Goal: Information Seeking & Learning: Learn about a topic

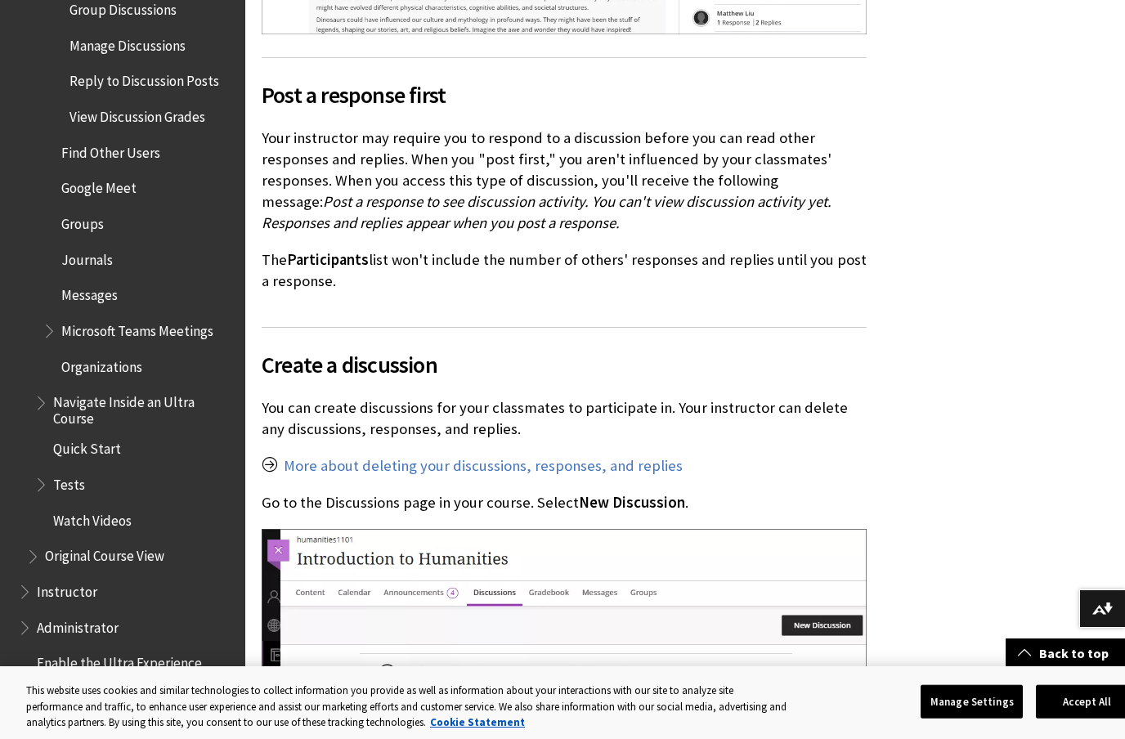
scroll to position [2295, 0]
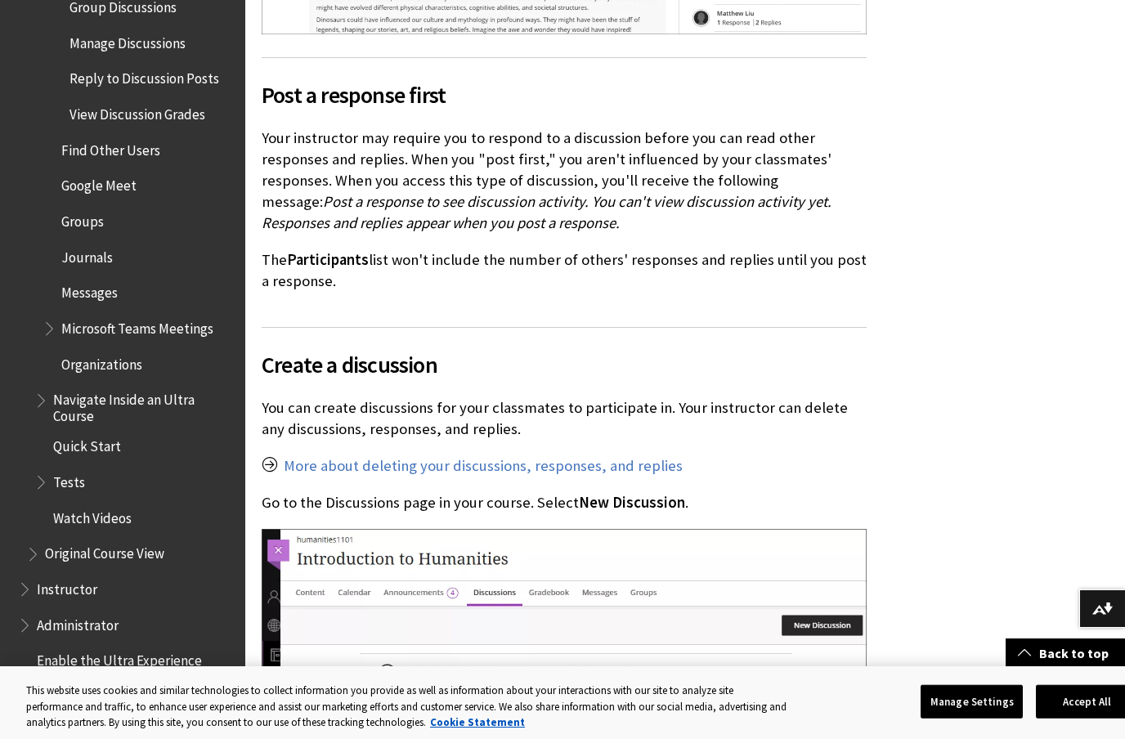
click at [115, 173] on span "Google Meet" at bounding box center [98, 184] width 75 height 22
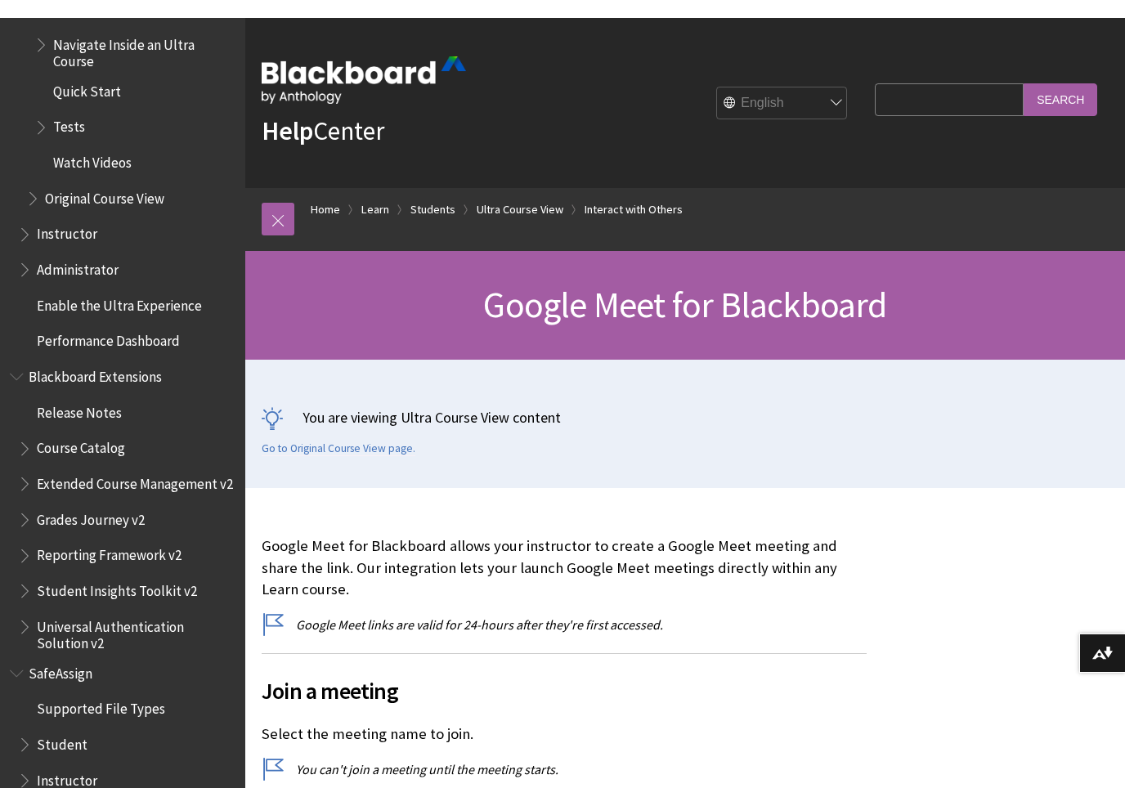
scroll to position [2490, 0]
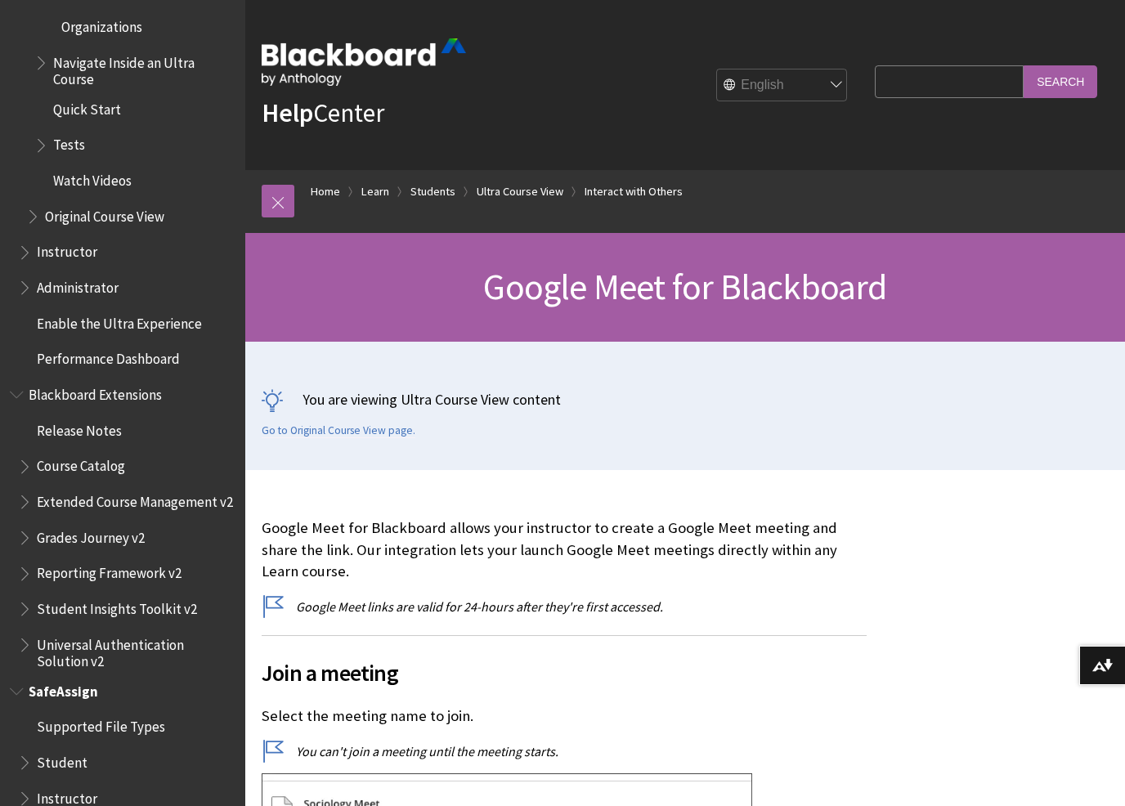
click at [73, 678] on span "SafeAssign" at bounding box center [64, 689] width 70 height 22
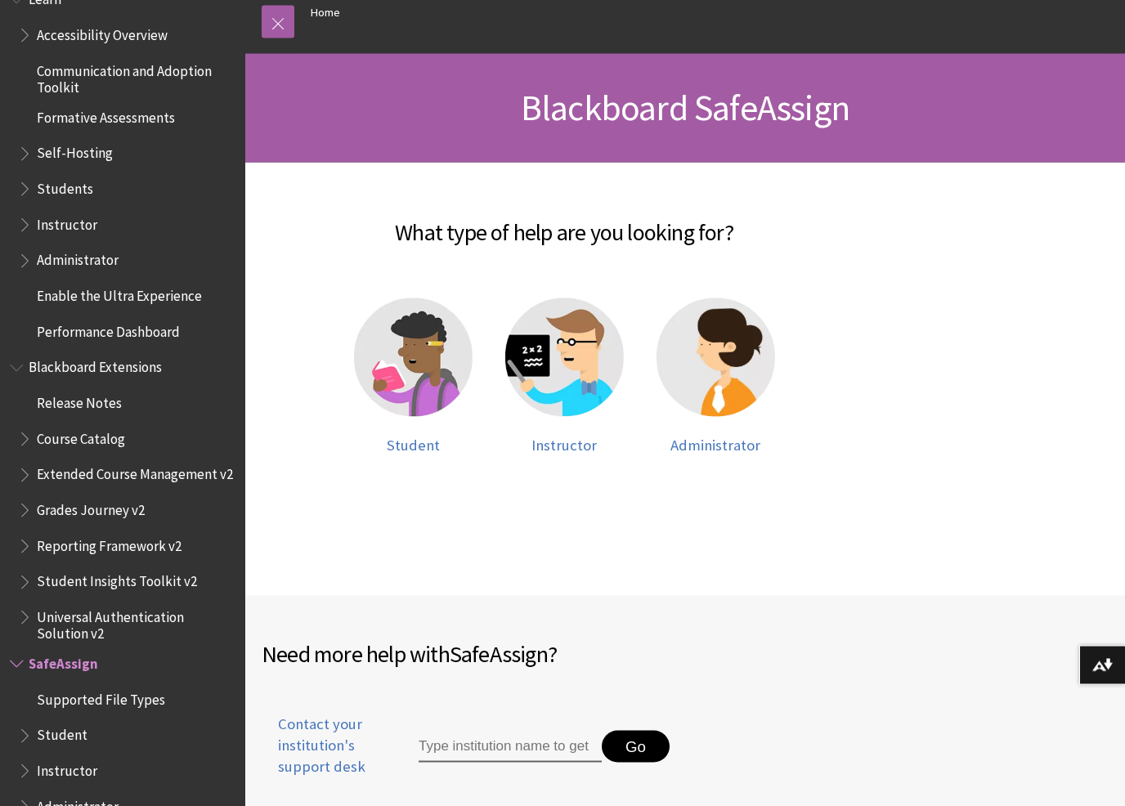
scroll to position [182, 0]
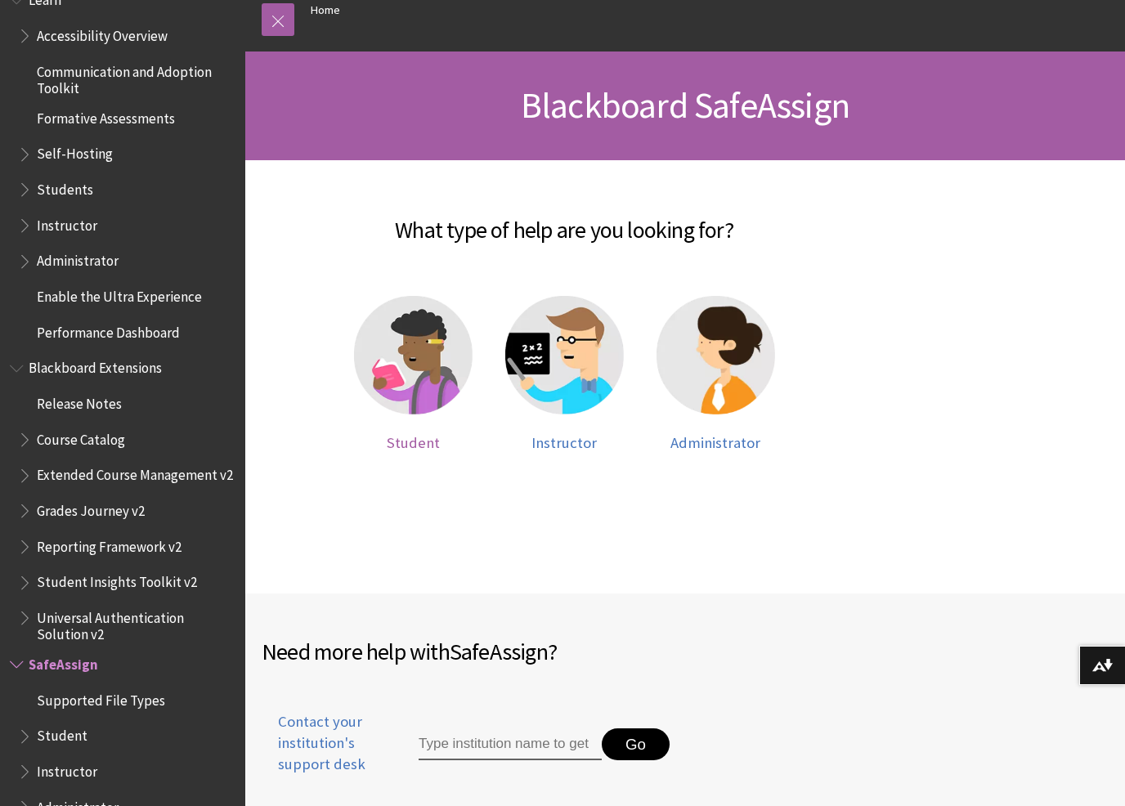
click at [417, 382] on img at bounding box center [413, 355] width 119 height 119
